Goal: Transaction & Acquisition: Subscribe to service/newsletter

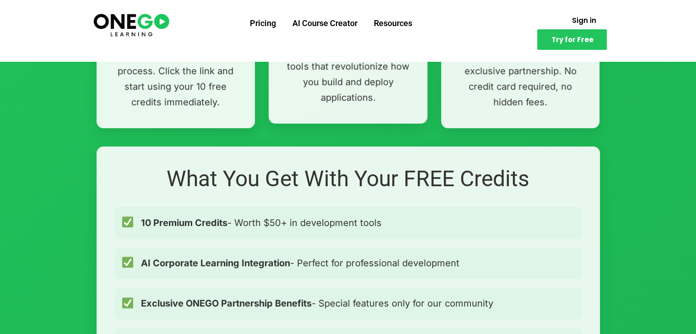
scroll to position [641, 0]
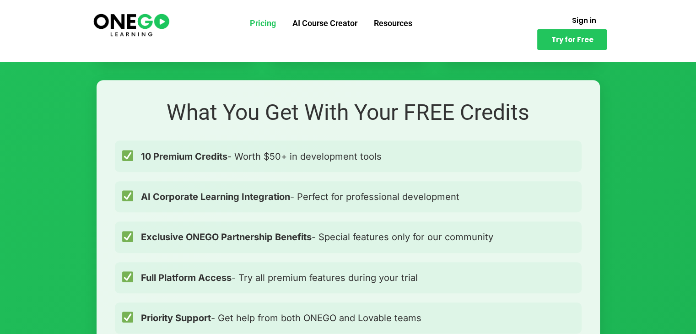
click at [262, 24] on link "Pricing" at bounding box center [263, 23] width 43 height 24
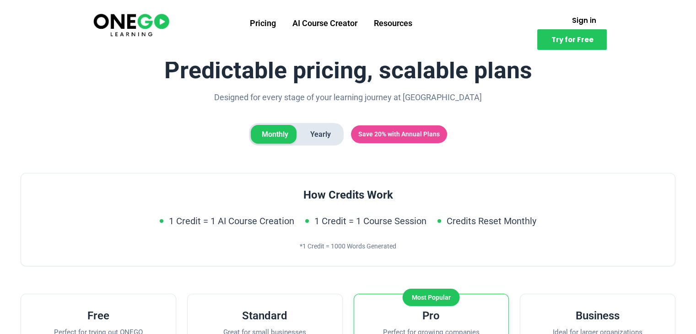
click at [137, 17] on img at bounding box center [131, 24] width 79 height 26
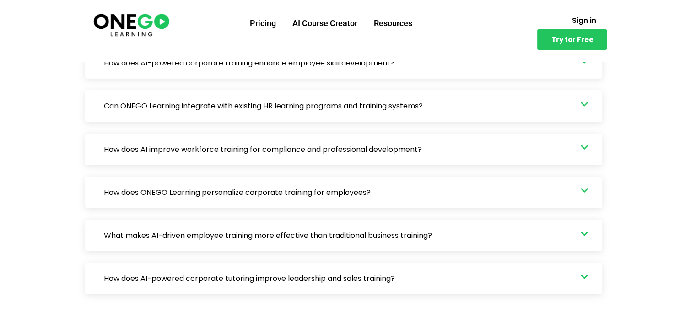
scroll to position [3020, 0]
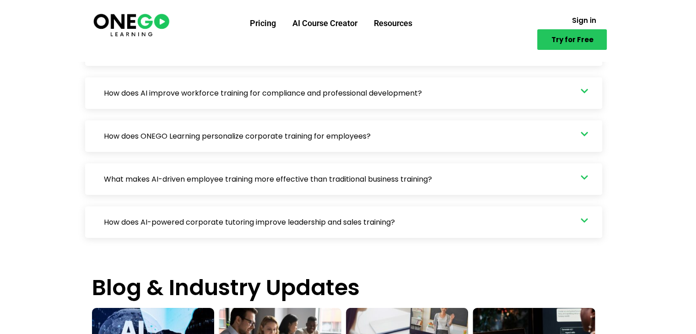
click at [568, 36] on span "Try for Free" at bounding box center [572, 39] width 42 height 7
